Goal: Use online tool/utility: Use online tool/utility

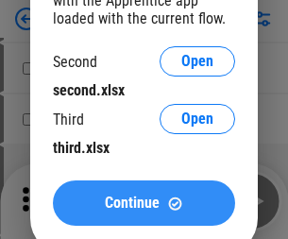
click at [144, 203] on span "Continue" at bounding box center [132, 203] width 55 height 15
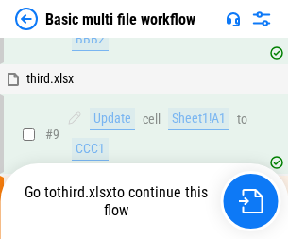
scroll to position [522, 0]
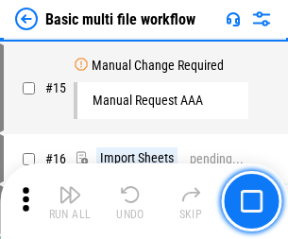
click at [70, 201] on img "button" at bounding box center [70, 194] width 23 height 23
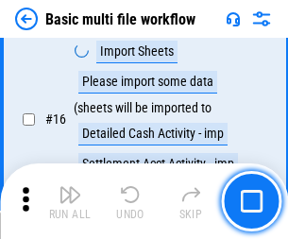
click at [70, 201] on img "button" at bounding box center [70, 194] width 23 height 23
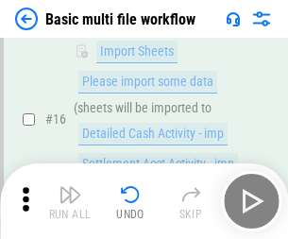
scroll to position [1259, 0]
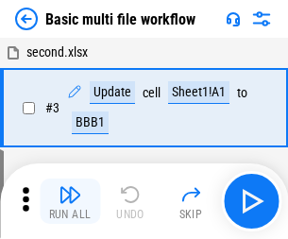
click at [70, 201] on img "button" at bounding box center [70, 194] width 23 height 23
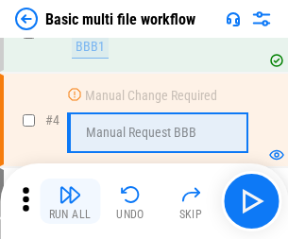
click at [70, 201] on img "button" at bounding box center [70, 194] width 23 height 23
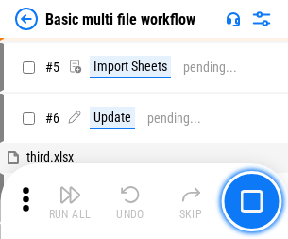
click at [70, 201] on img "button" at bounding box center [70, 194] width 23 height 23
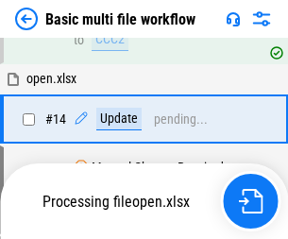
scroll to position [1125, 0]
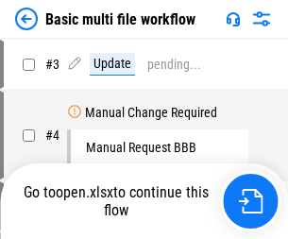
scroll to position [77, 0]
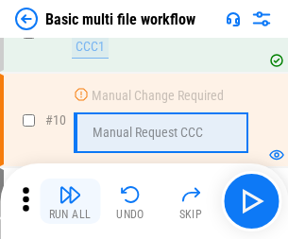
click at [70, 201] on img "button" at bounding box center [70, 194] width 23 height 23
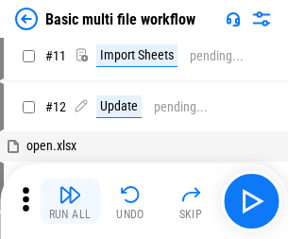
click at [70, 201] on img "button" at bounding box center [70, 194] width 23 height 23
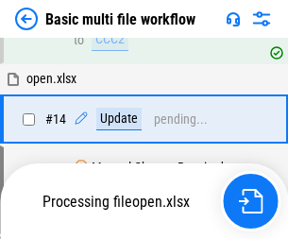
scroll to position [989, 0]
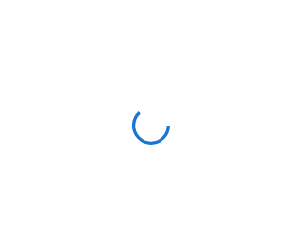
scroll to position [7, 0]
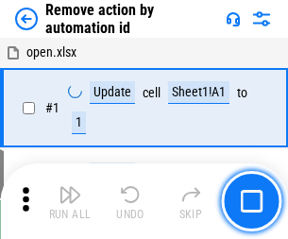
scroll to position [70, 0]
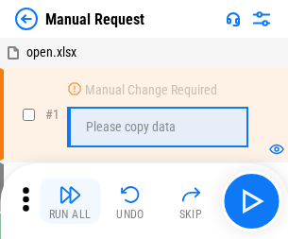
click at [70, 201] on img "button" at bounding box center [70, 194] width 23 height 23
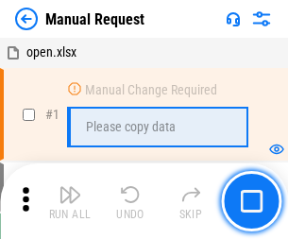
scroll to position [64, 0]
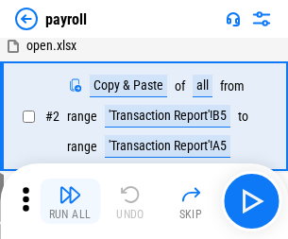
click at [70, 201] on img "button" at bounding box center [70, 194] width 23 height 23
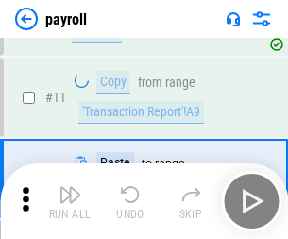
scroll to position [137, 0]
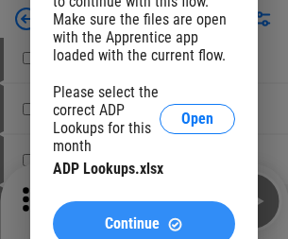
click at [144, 217] on span "Continue" at bounding box center [132, 224] width 55 height 15
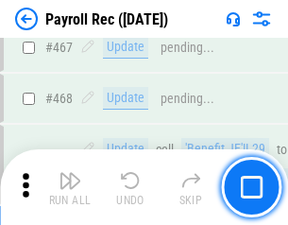
scroll to position [10079, 0]
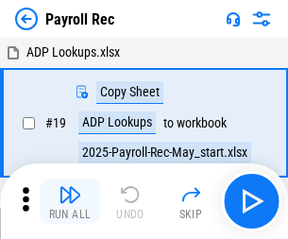
click at [70, 201] on img "button" at bounding box center [70, 194] width 23 height 23
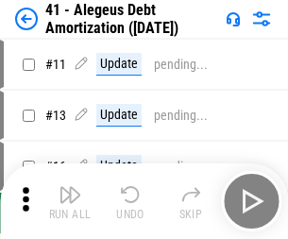
click at [70, 201] on img "button" at bounding box center [70, 194] width 23 height 23
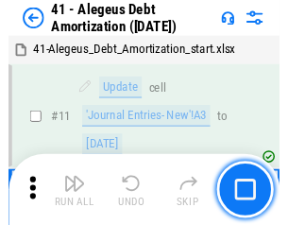
scroll to position [234, 0]
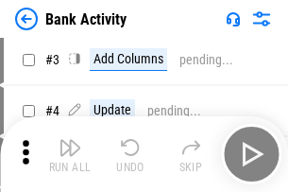
click at [70, 154] on img "button" at bounding box center [70, 147] width 23 height 23
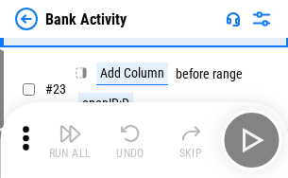
scroll to position [507, 0]
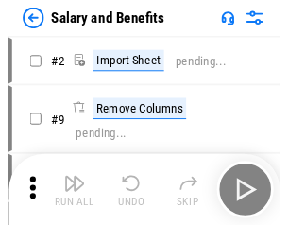
scroll to position [26, 0]
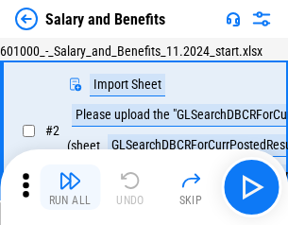
click at [70, 187] on img "button" at bounding box center [70, 180] width 23 height 23
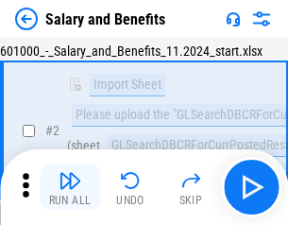
click at [70, 187] on img "button" at bounding box center [70, 180] width 23 height 23
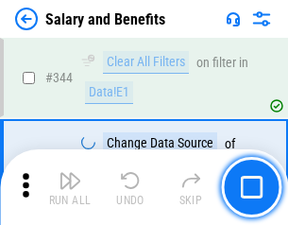
scroll to position [8855, 0]
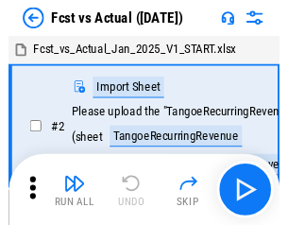
scroll to position [25, 0]
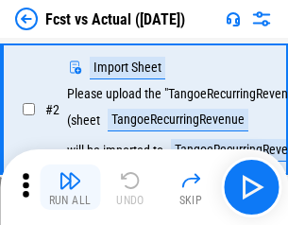
click at [70, 187] on img "button" at bounding box center [70, 180] width 23 height 23
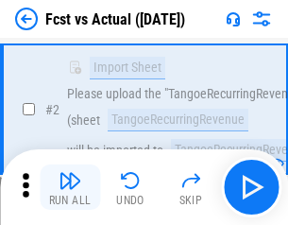
click at [70, 187] on img "button" at bounding box center [70, 180] width 23 height 23
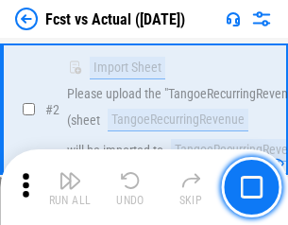
scroll to position [177, 0]
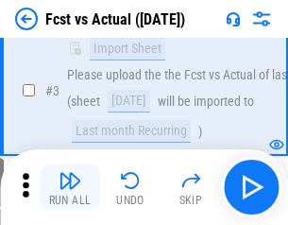
click at [70, 187] on img "button" at bounding box center [70, 180] width 23 height 23
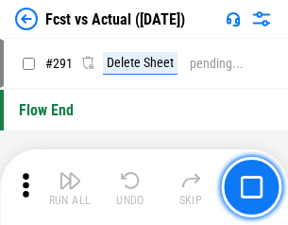
scroll to position [8950, 0]
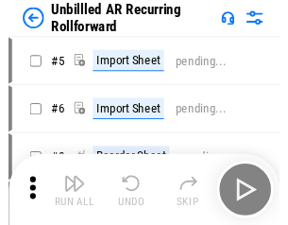
scroll to position [41, 0]
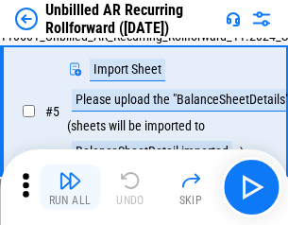
click at [70, 187] on img "button" at bounding box center [70, 180] width 23 height 23
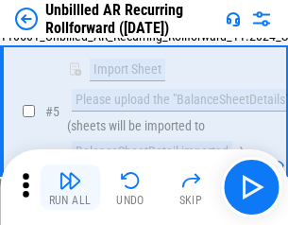
click at [70, 187] on img "button" at bounding box center [70, 180] width 23 height 23
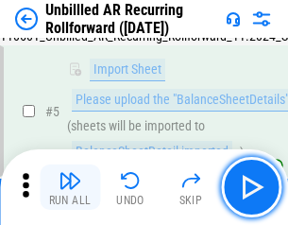
scroll to position [178, 0]
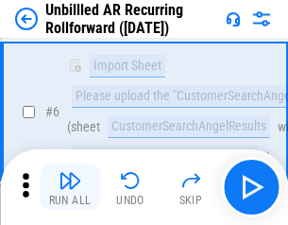
click at [70, 187] on img "button" at bounding box center [70, 180] width 23 height 23
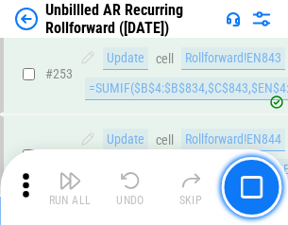
scroll to position [6424, 0]
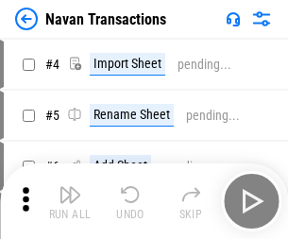
click at [70, 187] on img "button" at bounding box center [70, 194] width 23 height 23
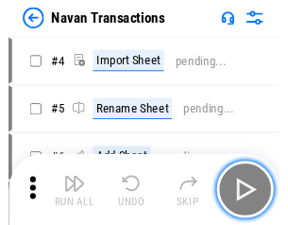
scroll to position [30, 0]
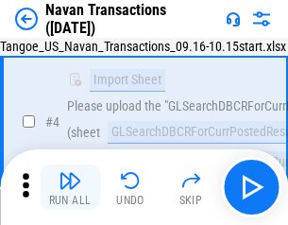
click at [70, 187] on img "button" at bounding box center [70, 180] width 23 height 23
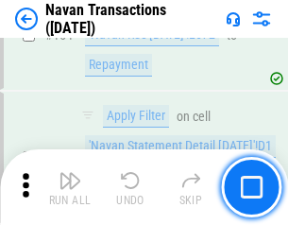
scroll to position [6132, 0]
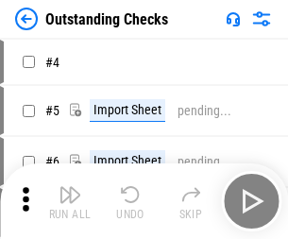
click at [70, 187] on img "button" at bounding box center [70, 194] width 23 height 23
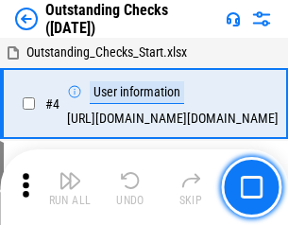
scroll to position [79, 0]
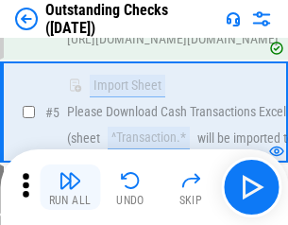
click at [70, 187] on img "button" at bounding box center [70, 180] width 23 height 23
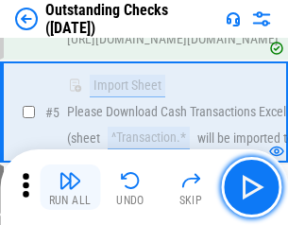
scroll to position [198, 0]
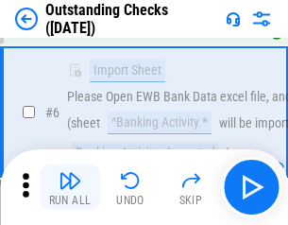
click at [70, 187] on img "button" at bounding box center [70, 180] width 23 height 23
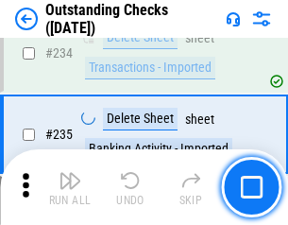
scroll to position [5743, 0]
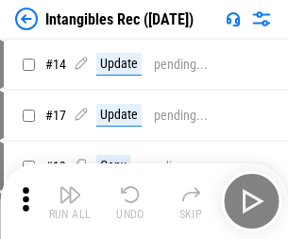
click at [70, 201] on img "button" at bounding box center [70, 194] width 23 height 23
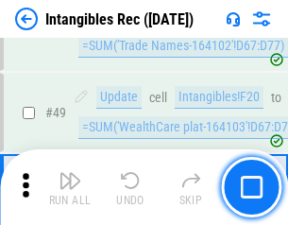
scroll to position [737, 0]
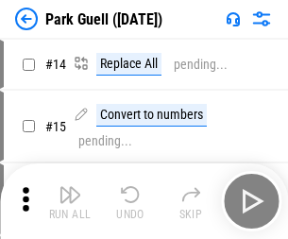
click at [70, 187] on img "button" at bounding box center [70, 194] width 23 height 23
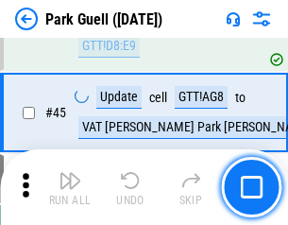
scroll to position [2365, 0]
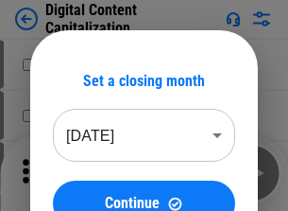
click at [70, 159] on img "button" at bounding box center [70, 166] width 23 height 23
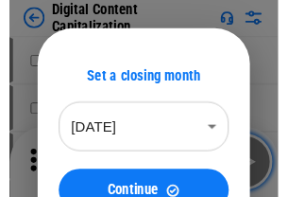
scroll to position [55, 0]
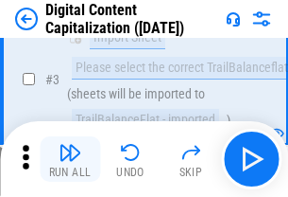
click at [70, 159] on img "button" at bounding box center [70, 152] width 23 height 23
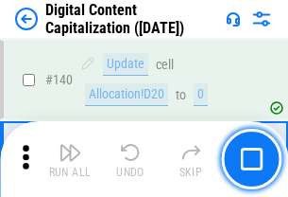
scroll to position [2006, 0]
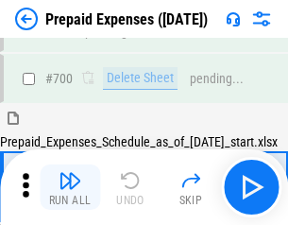
click at [70, 187] on img "button" at bounding box center [70, 180] width 23 height 23
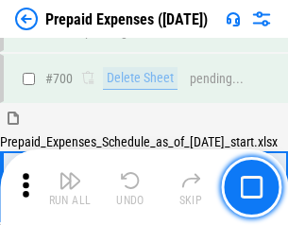
scroll to position [5088, 0]
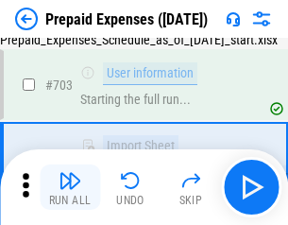
click at [70, 187] on img "button" at bounding box center [70, 180] width 23 height 23
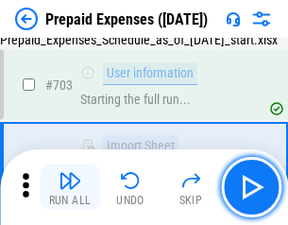
scroll to position [5200, 0]
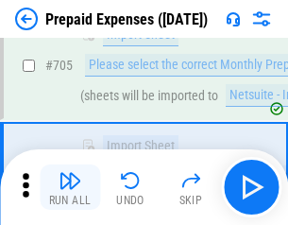
click at [70, 187] on img "button" at bounding box center [70, 180] width 23 height 23
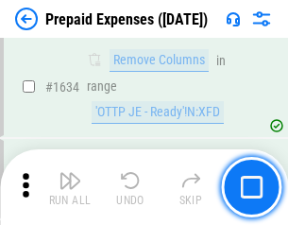
scroll to position [18413, 0]
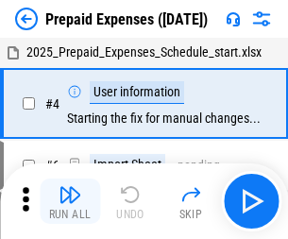
click at [70, 201] on img "button" at bounding box center [70, 194] width 23 height 23
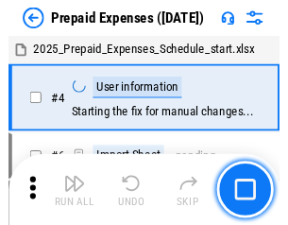
scroll to position [83, 0]
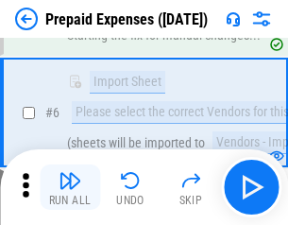
click at [70, 187] on img "button" at bounding box center [70, 180] width 23 height 23
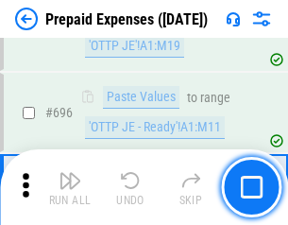
scroll to position [6585, 0]
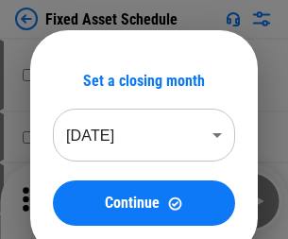
click at [70, 201] on img "button" at bounding box center [70, 194] width 23 height 23
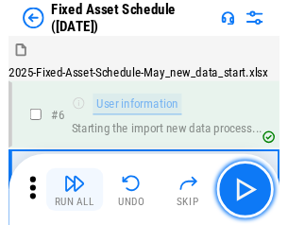
scroll to position [102, 0]
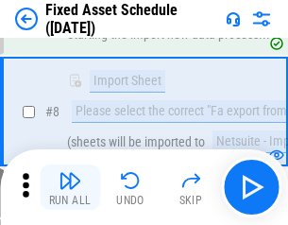
click at [70, 187] on img "button" at bounding box center [70, 180] width 23 height 23
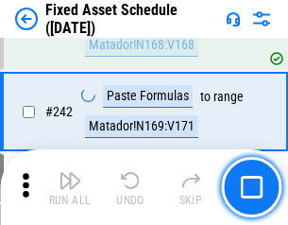
scroll to position [5858, 0]
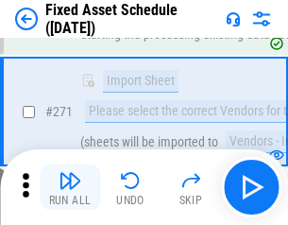
click at [70, 187] on img "button" at bounding box center [70, 180] width 23 height 23
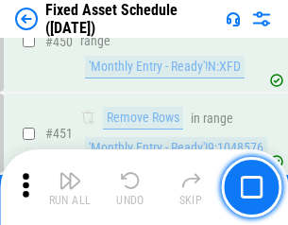
scroll to position [8454, 0]
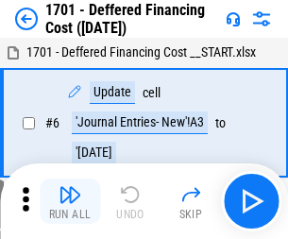
click at [70, 201] on img "button" at bounding box center [70, 194] width 23 height 23
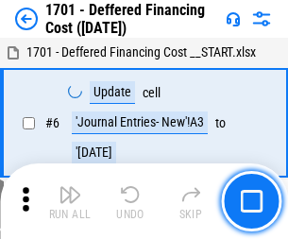
scroll to position [227, 0]
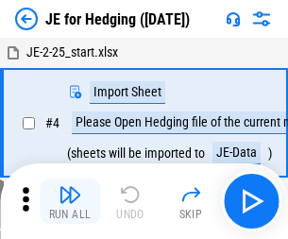
click at [70, 187] on img "button" at bounding box center [70, 194] width 23 height 23
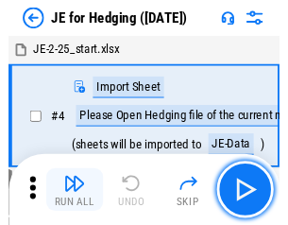
scroll to position [3, 0]
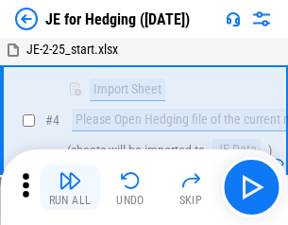
click at [70, 187] on img "button" at bounding box center [70, 180] width 23 height 23
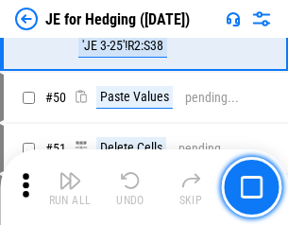
scroll to position [1225, 0]
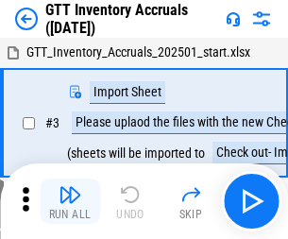
click at [70, 187] on img "button" at bounding box center [70, 194] width 23 height 23
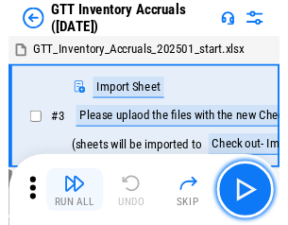
scroll to position [3, 0]
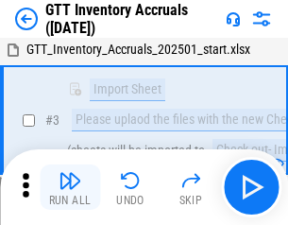
click at [70, 187] on img "button" at bounding box center [70, 180] width 23 height 23
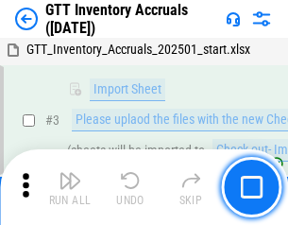
scroll to position [122, 0]
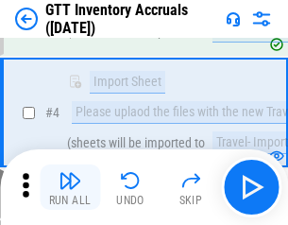
click at [70, 187] on img "button" at bounding box center [70, 180] width 23 height 23
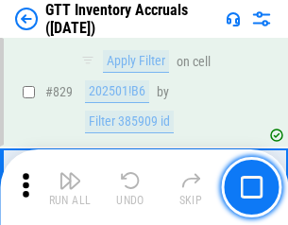
scroll to position [14355, 0]
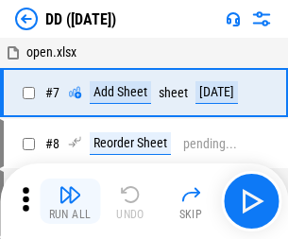
click at [70, 201] on img "button" at bounding box center [70, 194] width 23 height 23
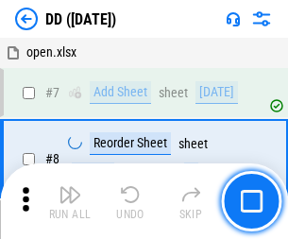
scroll to position [183, 0]
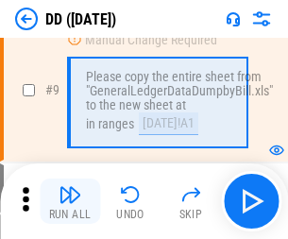
click at [70, 201] on img "button" at bounding box center [70, 194] width 23 height 23
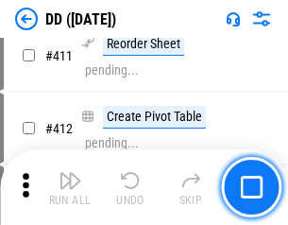
scroll to position [8462, 0]
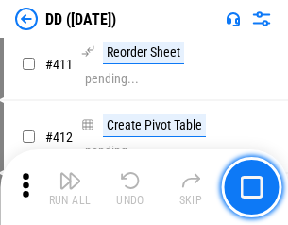
click at [70, 187] on img "button" at bounding box center [70, 180] width 23 height 23
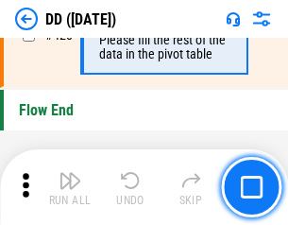
scroll to position [9052, 0]
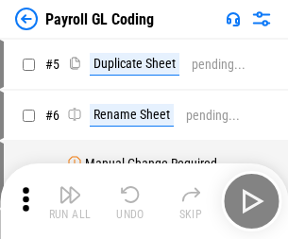
click at [70, 201] on img "button" at bounding box center [70, 194] width 23 height 23
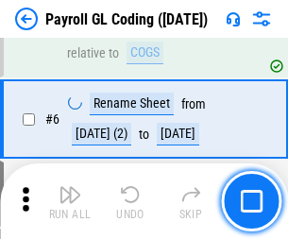
scroll to position [227, 0]
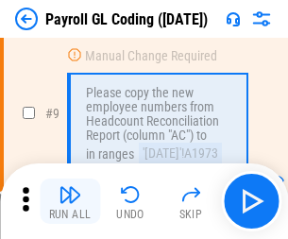
click at [70, 201] on img "button" at bounding box center [70, 194] width 23 height 23
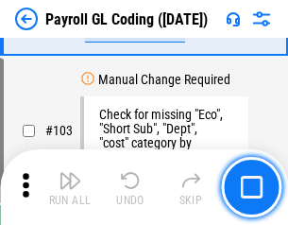
scroll to position [4437, 0]
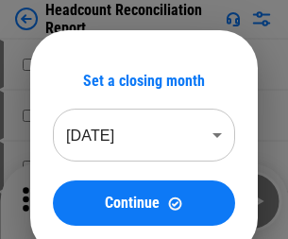
click at [70, 201] on img "button" at bounding box center [70, 194] width 23 height 23
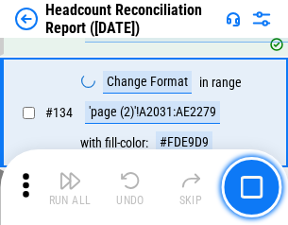
scroll to position [2273, 0]
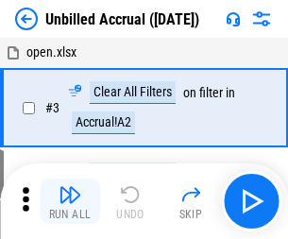
click at [70, 201] on img "button" at bounding box center [70, 194] width 23 height 23
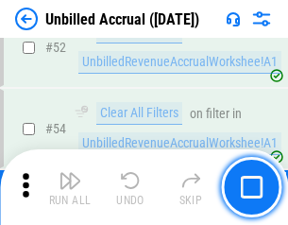
scroll to position [1974, 0]
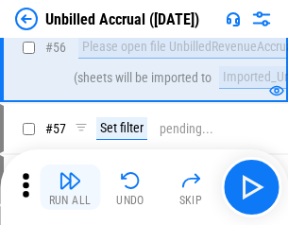
click at [70, 187] on img "button" at bounding box center [70, 180] width 23 height 23
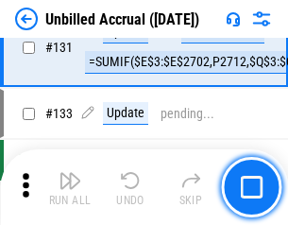
scroll to position [5633, 0]
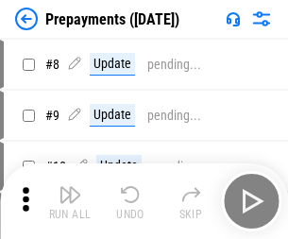
click at [70, 201] on img "button" at bounding box center [70, 194] width 23 height 23
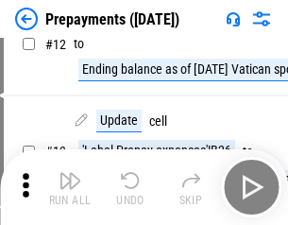
scroll to position [118, 0]
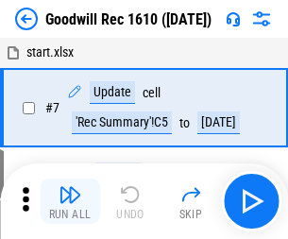
click at [70, 201] on img "button" at bounding box center [70, 194] width 23 height 23
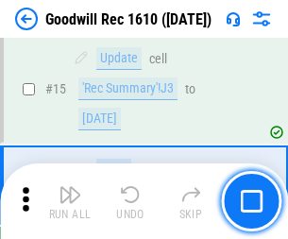
scroll to position [323, 0]
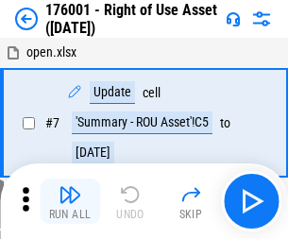
click at [70, 201] on img "button" at bounding box center [70, 194] width 23 height 23
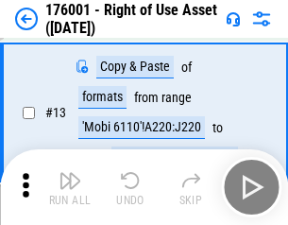
scroll to position [122, 0]
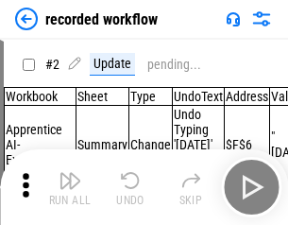
click at [70, 187] on img "button" at bounding box center [70, 180] width 23 height 23
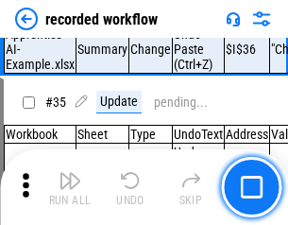
scroll to position [5911, 0]
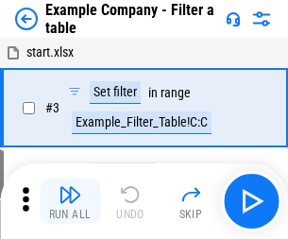
click at [70, 201] on img "button" at bounding box center [70, 194] width 23 height 23
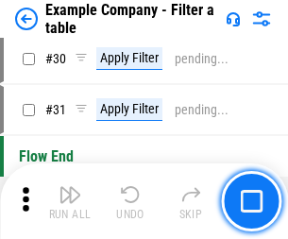
scroll to position [1731, 0]
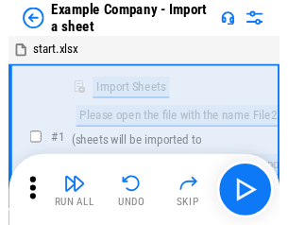
scroll to position [29, 0]
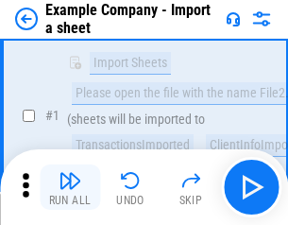
click at [70, 187] on img "button" at bounding box center [70, 180] width 23 height 23
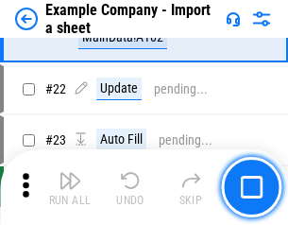
scroll to position [418, 0]
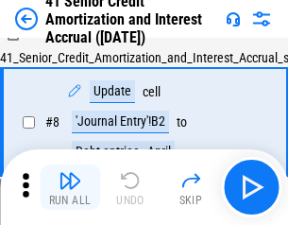
click at [70, 187] on img "button" at bounding box center [70, 180] width 23 height 23
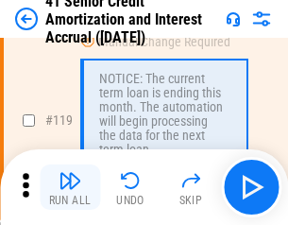
click at [70, 187] on img "button" at bounding box center [70, 180] width 23 height 23
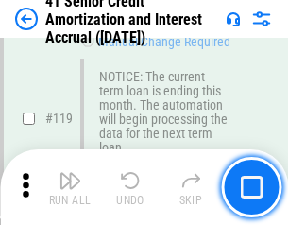
scroll to position [1784, 0]
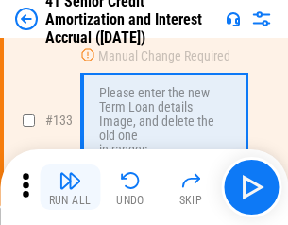
click at [70, 187] on img "button" at bounding box center [70, 180] width 23 height 23
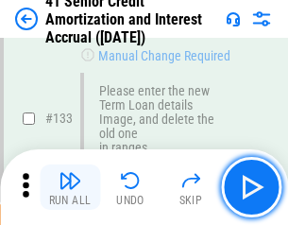
scroll to position [1976, 0]
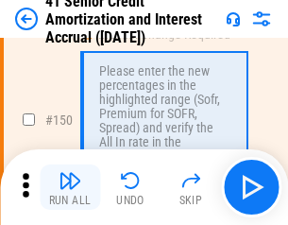
click at [70, 187] on img "button" at bounding box center [70, 180] width 23 height 23
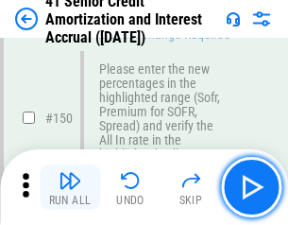
scroll to position [2175, 0]
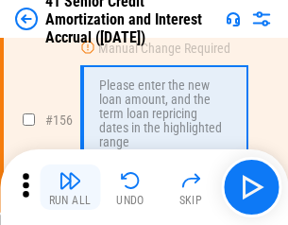
click at [70, 187] on img "button" at bounding box center [70, 180] width 23 height 23
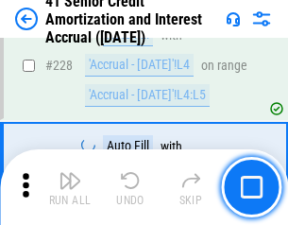
scroll to position [4236, 0]
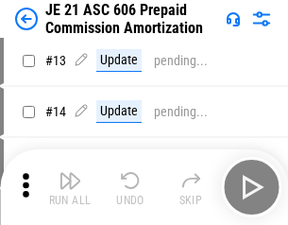
click at [70, 187] on img "button" at bounding box center [70, 180] width 23 height 23
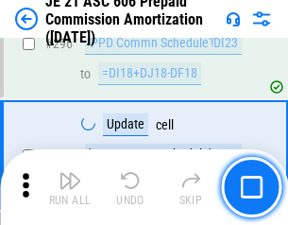
scroll to position [3480, 0]
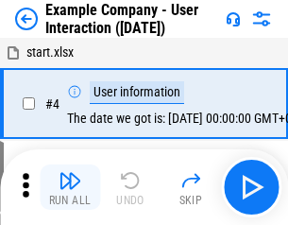
click at [70, 187] on img "button" at bounding box center [70, 180] width 23 height 23
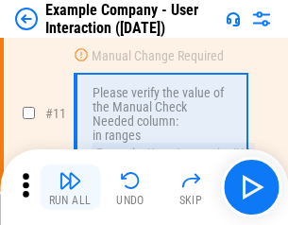
click at [70, 187] on img "button" at bounding box center [70, 180] width 23 height 23
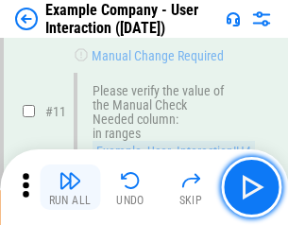
scroll to position [409, 0]
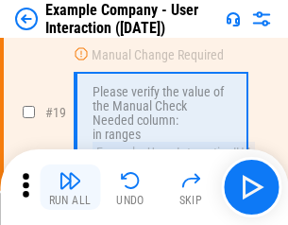
click at [70, 187] on img "button" at bounding box center [70, 180] width 23 height 23
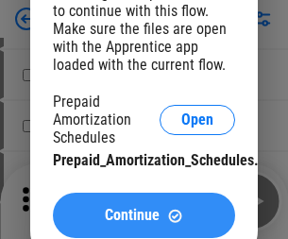
click at [144, 216] on span "Continue" at bounding box center [132, 215] width 55 height 15
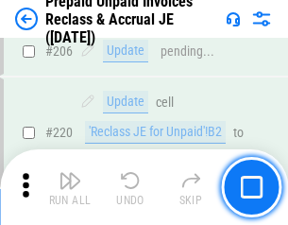
scroll to position [2451, 0]
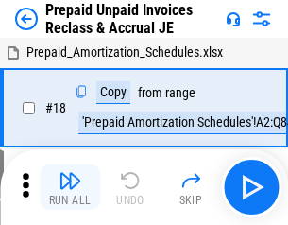
click at [70, 187] on img "button" at bounding box center [70, 180] width 23 height 23
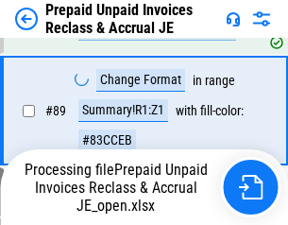
scroll to position [1543, 0]
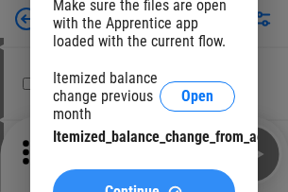
click at [144, 184] on span "Continue" at bounding box center [132, 191] width 55 height 15
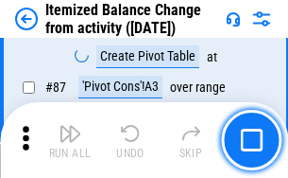
scroll to position [1849, 0]
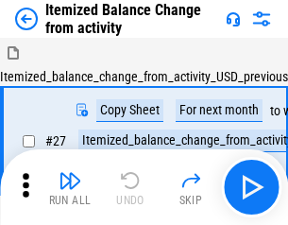
scroll to position [29, 0]
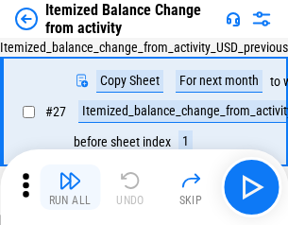
click at [70, 187] on img "button" at bounding box center [70, 180] width 23 height 23
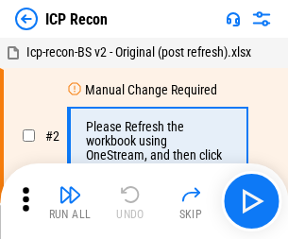
scroll to position [9, 0]
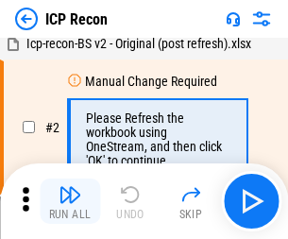
click at [70, 201] on img "button" at bounding box center [70, 194] width 23 height 23
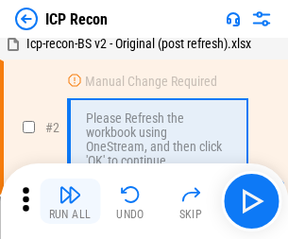
click at [70, 201] on img "button" at bounding box center [70, 194] width 23 height 23
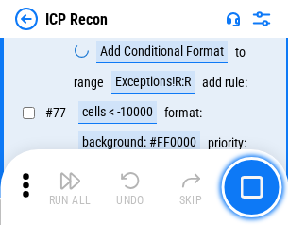
scroll to position [1699, 0]
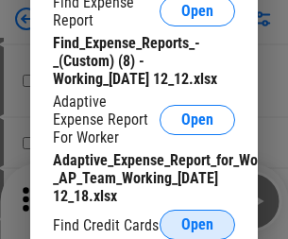
click at [198, 224] on span "Open" at bounding box center [198, 224] width 32 height 15
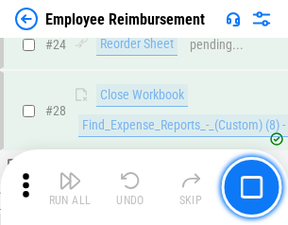
scroll to position [884, 0]
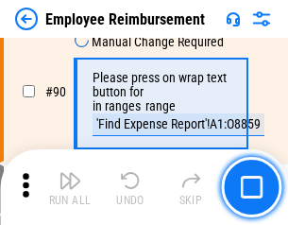
click at [70, 187] on img "button" at bounding box center [70, 180] width 23 height 23
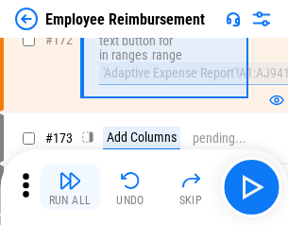
click at [70, 187] on img "button" at bounding box center [70, 180] width 23 height 23
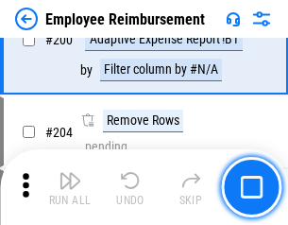
scroll to position [4785, 0]
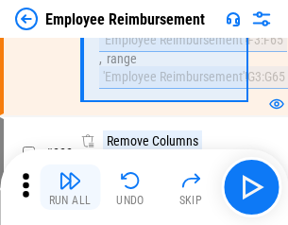
click at [70, 187] on img "button" at bounding box center [70, 180] width 23 height 23
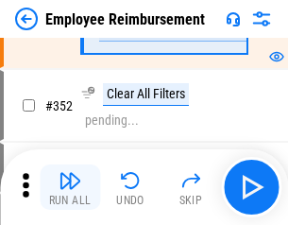
click at [70, 187] on img "button" at bounding box center [70, 180] width 23 height 23
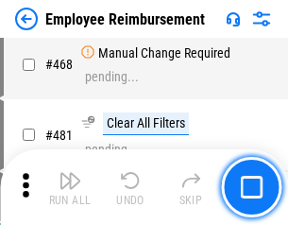
scroll to position [11562, 0]
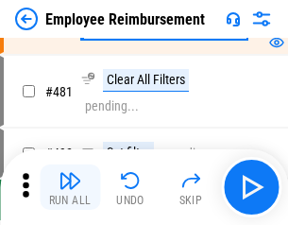
click at [70, 187] on img "button" at bounding box center [70, 180] width 23 height 23
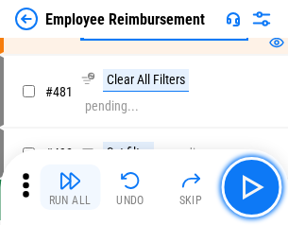
click at [70, 187] on img "button" at bounding box center [70, 180] width 23 height 23
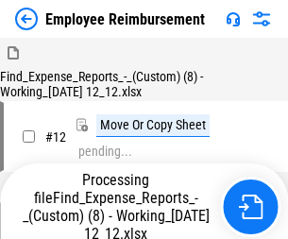
scroll to position [64, 0]
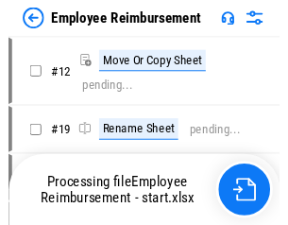
scroll to position [64, 0]
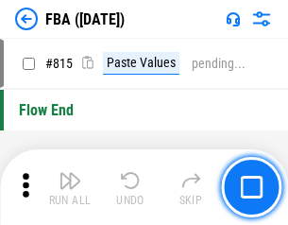
scroll to position [16848, 0]
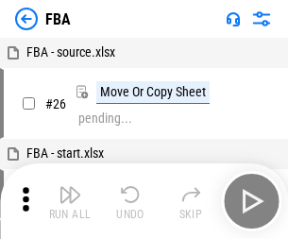
scroll to position [19, 0]
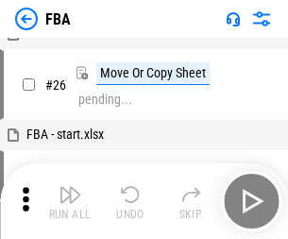
click at [70, 201] on img "button" at bounding box center [70, 194] width 23 height 23
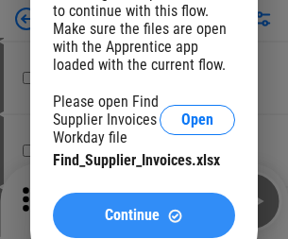
click at [144, 216] on span "Continue" at bounding box center [132, 215] width 55 height 15
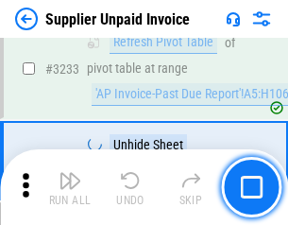
scroll to position [46057, 0]
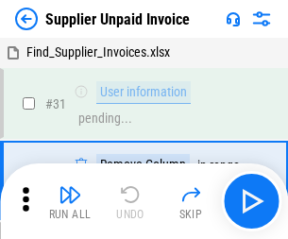
scroll to position [61, 0]
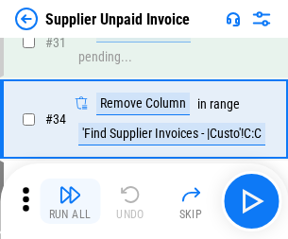
click at [70, 201] on img "button" at bounding box center [70, 194] width 23 height 23
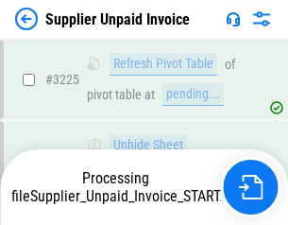
scroll to position [45911, 0]
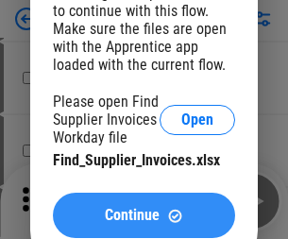
click at [144, 216] on span "Continue" at bounding box center [132, 215] width 55 height 15
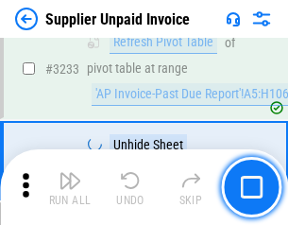
scroll to position [46057, 0]
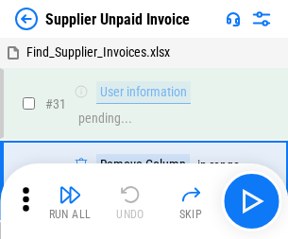
scroll to position [61, 0]
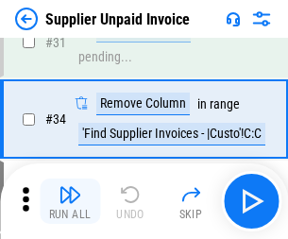
click at [70, 201] on img "button" at bounding box center [70, 194] width 23 height 23
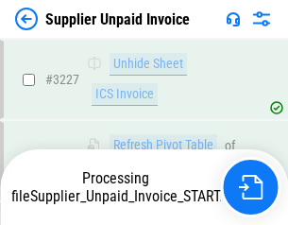
scroll to position [45911, 0]
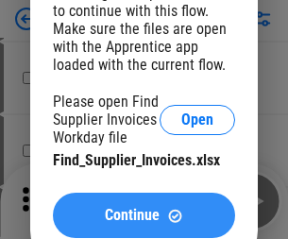
click at [144, 216] on span "Continue" at bounding box center [132, 215] width 55 height 15
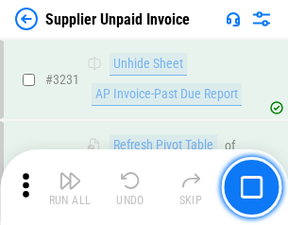
scroll to position [46057, 0]
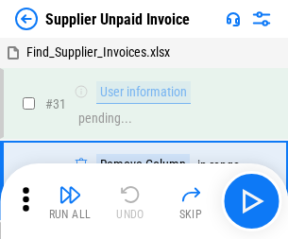
scroll to position [61, 0]
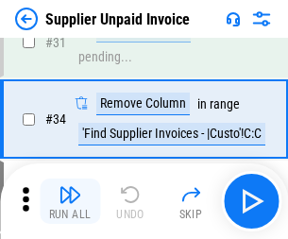
click at [70, 201] on img "button" at bounding box center [70, 194] width 23 height 23
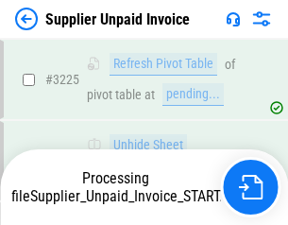
scroll to position [45911, 0]
